Goal: Task Accomplishment & Management: Manage account settings

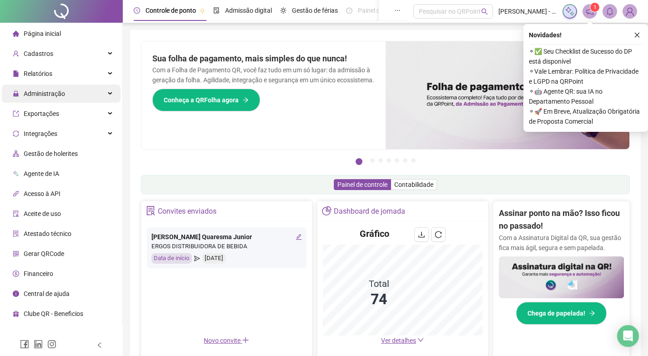
click at [55, 99] on span "Administração" at bounding box center [39, 94] width 52 height 18
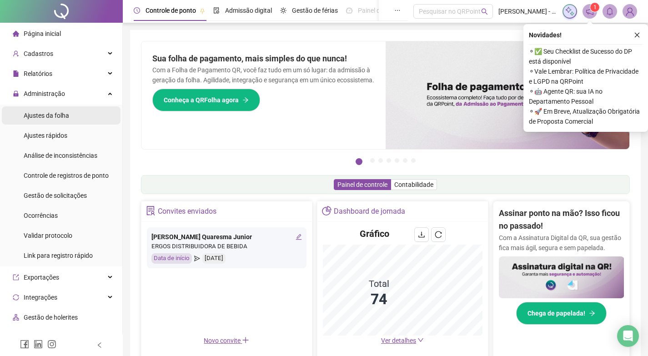
click at [59, 110] on div "Ajustes da folha" at bounding box center [46, 115] width 45 height 18
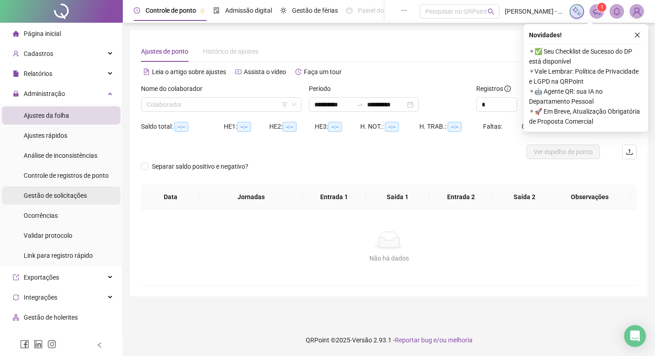
click at [55, 201] on div "Gestão de solicitações" at bounding box center [55, 195] width 63 height 18
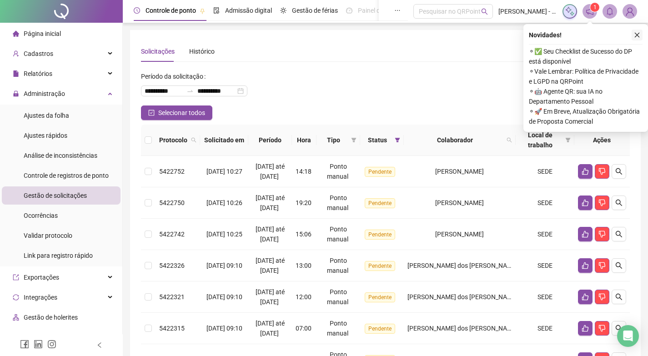
click at [637, 35] on icon "close" at bounding box center [637, 35] width 5 height 5
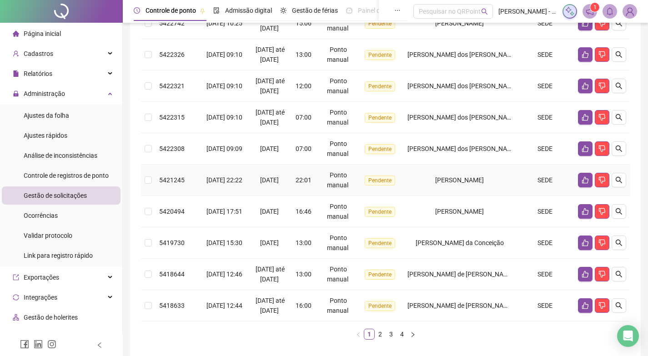
scroll to position [227, 0]
